Goal: Task Accomplishment & Management: Use online tool/utility

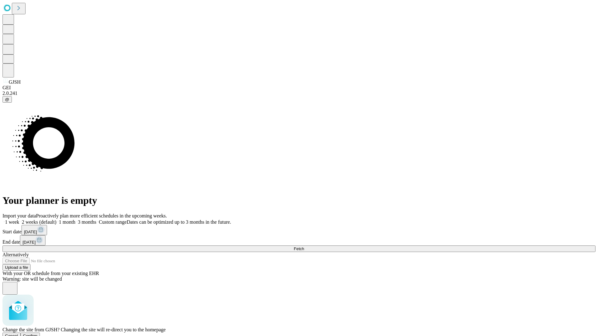
click at [38, 334] on span "Confirm" at bounding box center [30, 336] width 15 height 5
click at [75, 220] on label "1 month" at bounding box center [65, 222] width 19 height 5
click at [304, 247] on span "Fetch" at bounding box center [299, 249] width 10 height 5
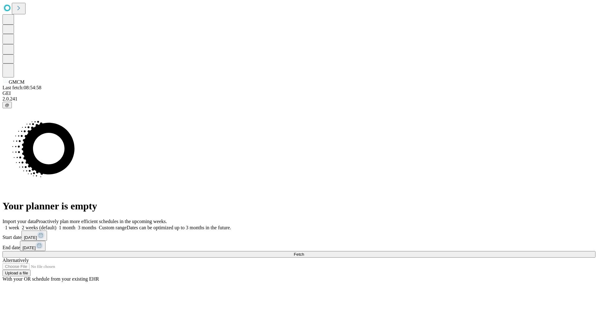
click at [304, 252] on span "Fetch" at bounding box center [299, 254] width 10 height 5
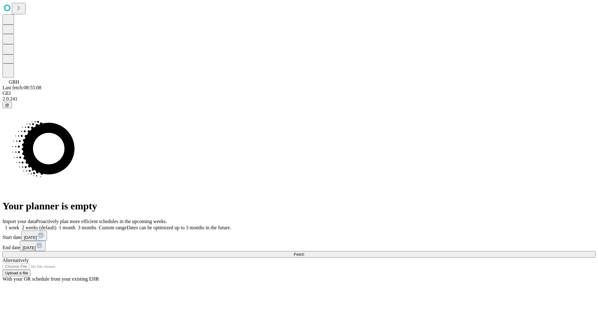
click at [75, 225] on label "1 month" at bounding box center [65, 227] width 19 height 5
click at [304, 252] on span "Fetch" at bounding box center [299, 254] width 10 height 5
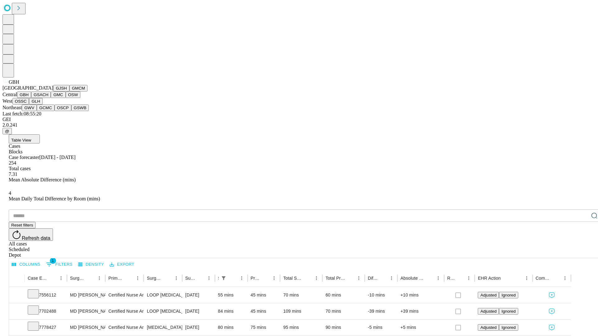
click at [48, 98] on button "GSACH" at bounding box center [41, 95] width 20 height 7
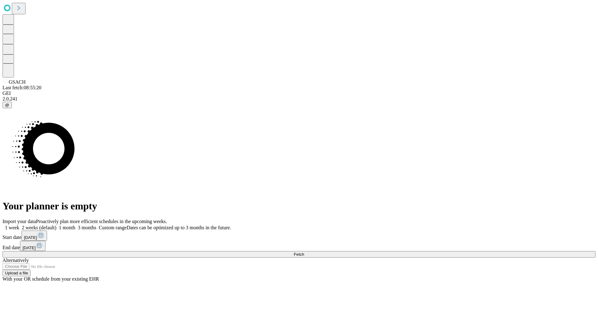
click at [304, 252] on span "Fetch" at bounding box center [299, 254] width 10 height 5
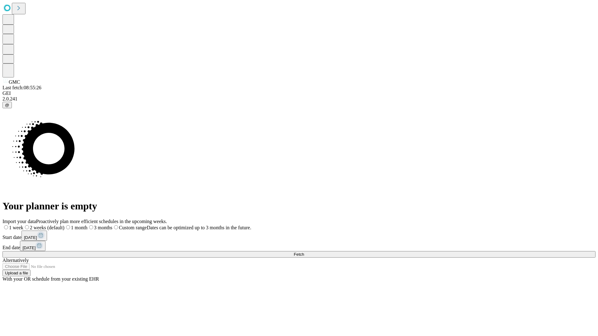
click at [88, 225] on label "1 month" at bounding box center [75, 227] width 23 height 5
click at [304, 252] on span "Fetch" at bounding box center [299, 254] width 10 height 5
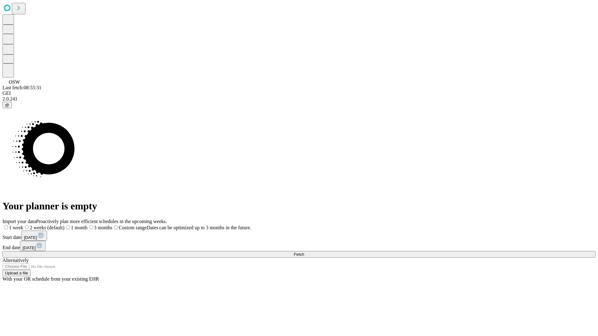
click at [88, 225] on label "1 month" at bounding box center [75, 227] width 23 height 5
click at [304, 252] on span "Fetch" at bounding box center [299, 254] width 10 height 5
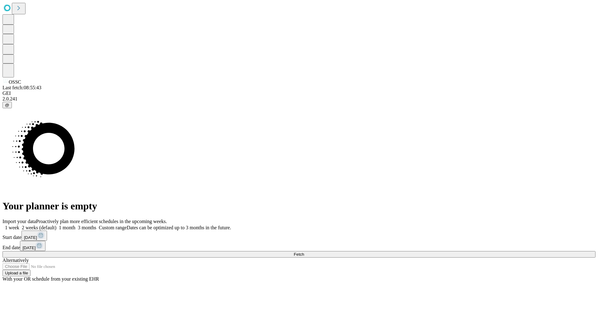
click at [75, 225] on label "1 month" at bounding box center [65, 227] width 19 height 5
click at [304, 252] on span "Fetch" at bounding box center [299, 254] width 10 height 5
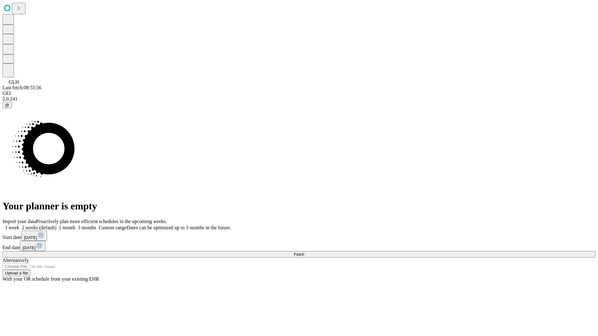
click at [75, 225] on label "1 month" at bounding box center [65, 227] width 19 height 5
click at [304, 252] on span "Fetch" at bounding box center [299, 254] width 10 height 5
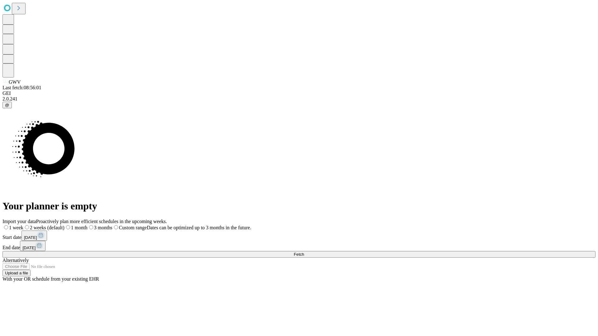
click at [88, 225] on label "1 month" at bounding box center [75, 227] width 23 height 5
click at [304, 252] on span "Fetch" at bounding box center [299, 254] width 10 height 5
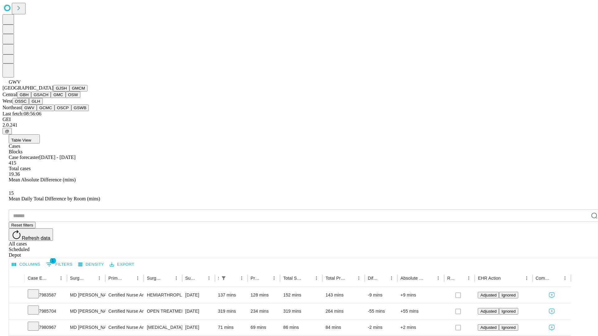
click at [48, 111] on button "GCMC" at bounding box center [46, 108] width 18 height 7
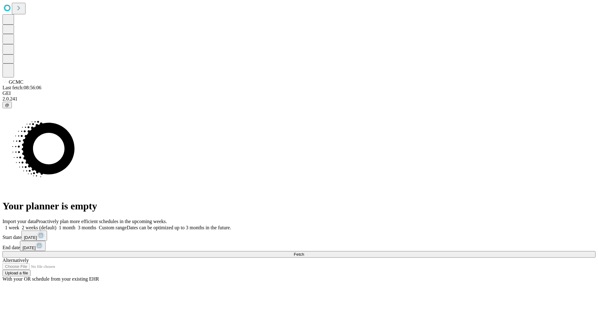
click at [75, 225] on label "1 month" at bounding box center [65, 227] width 19 height 5
click at [304, 252] on span "Fetch" at bounding box center [299, 254] width 10 height 5
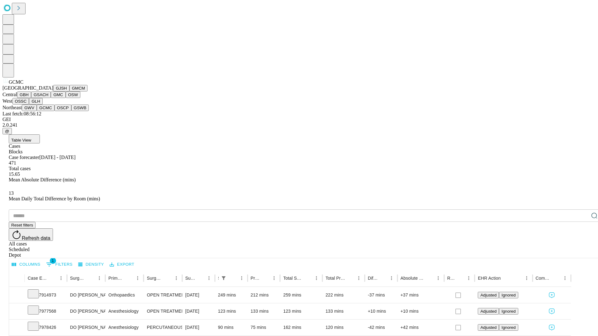
click at [55, 111] on button "OSCP" at bounding box center [63, 108] width 17 height 7
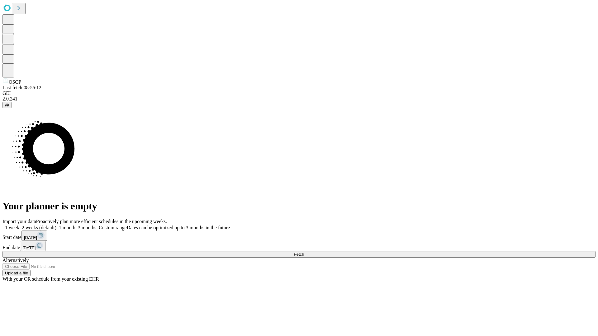
click at [75, 225] on label "1 month" at bounding box center [65, 227] width 19 height 5
click at [304, 252] on span "Fetch" at bounding box center [299, 254] width 10 height 5
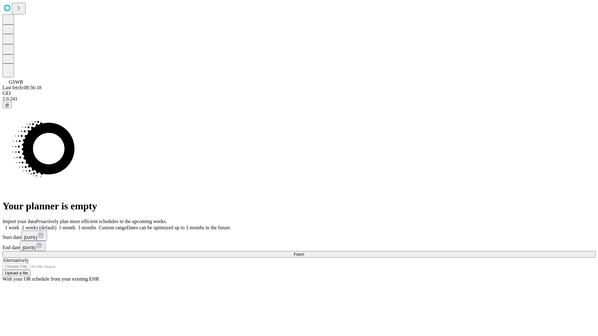
click at [75, 225] on label "1 month" at bounding box center [65, 227] width 19 height 5
click at [304, 252] on span "Fetch" at bounding box center [299, 254] width 10 height 5
